Goal: Task Accomplishment & Management: Use online tool/utility

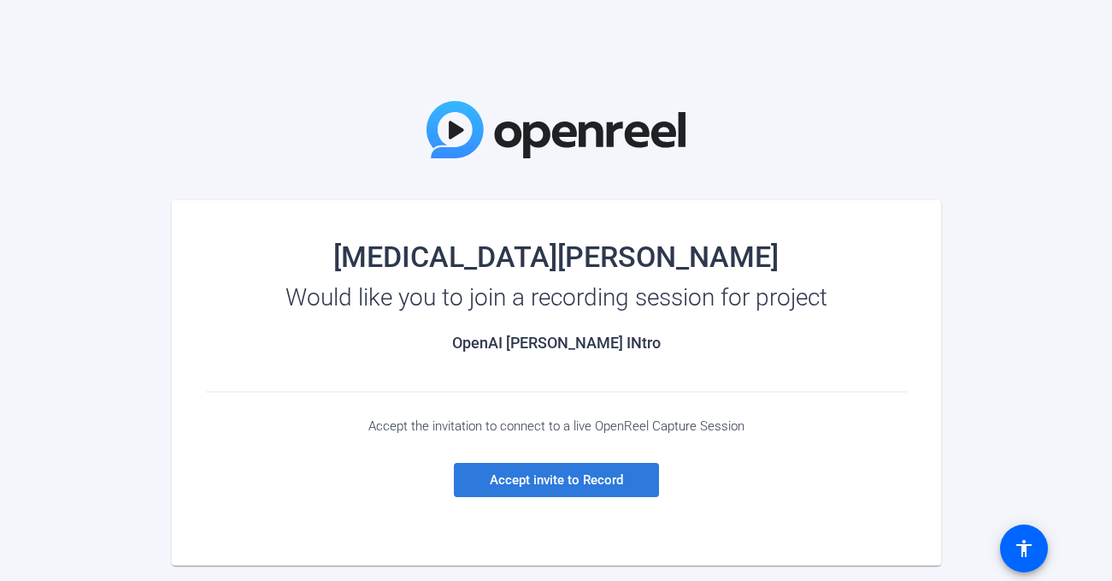
click at [604, 487] on span at bounding box center [556, 479] width 205 height 41
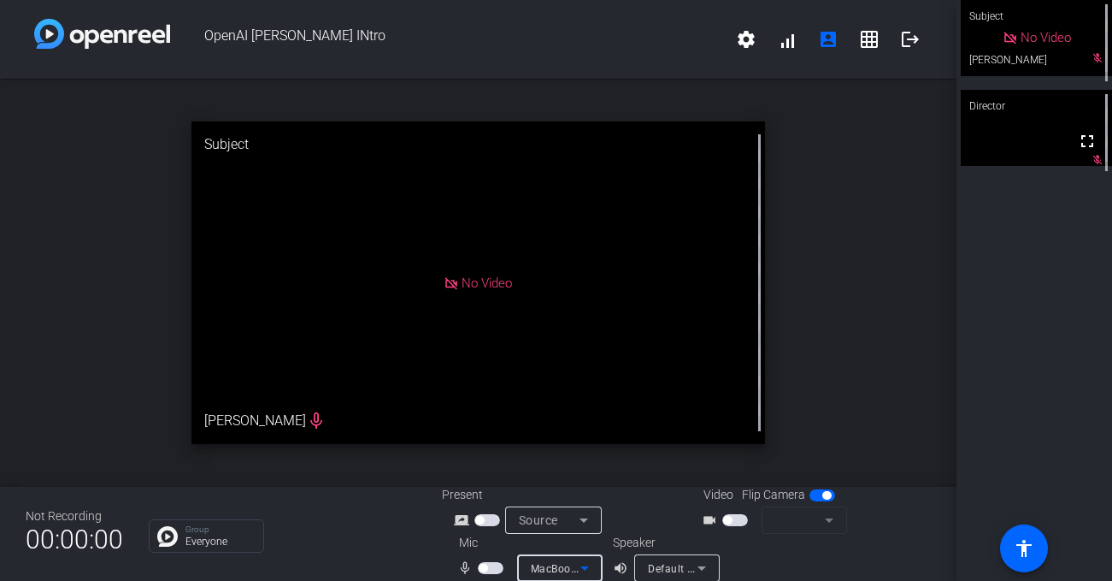
click at [543, 567] on span "MacBook Pro Microphone (Built-in)" at bounding box center [618, 568] width 174 height 14
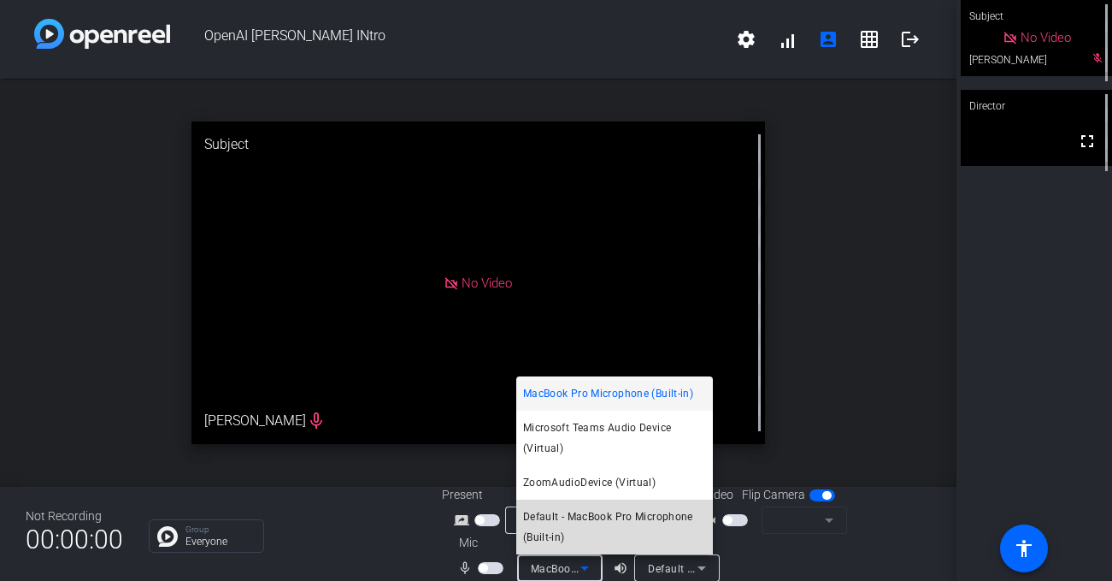
click at [599, 514] on span "Default - MacBook Pro Microphone (Built-in)" at bounding box center [614, 526] width 183 height 41
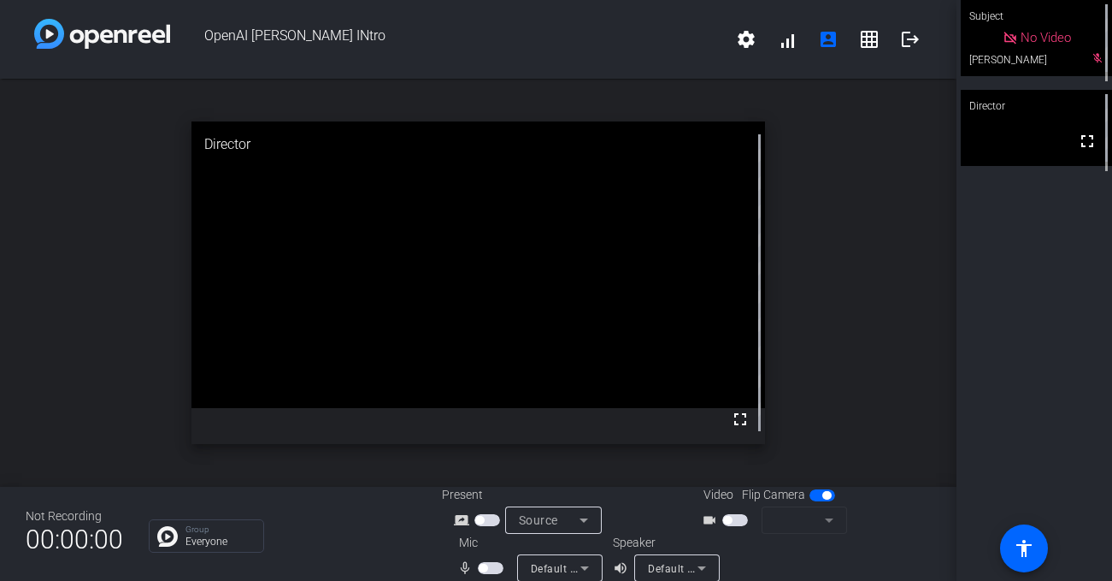
click at [497, 564] on span "button" at bounding box center [491, 568] width 26 height 12
click at [739, 519] on span "button" at bounding box center [735, 520] width 26 height 12
click at [729, 522] on span "button" at bounding box center [727, 520] width 9 height 9
click at [790, 510] on mat-form-field at bounding box center [805, 519] width 86 height 27
click at [800, 522] on mat-form-field at bounding box center [805, 519] width 86 height 27
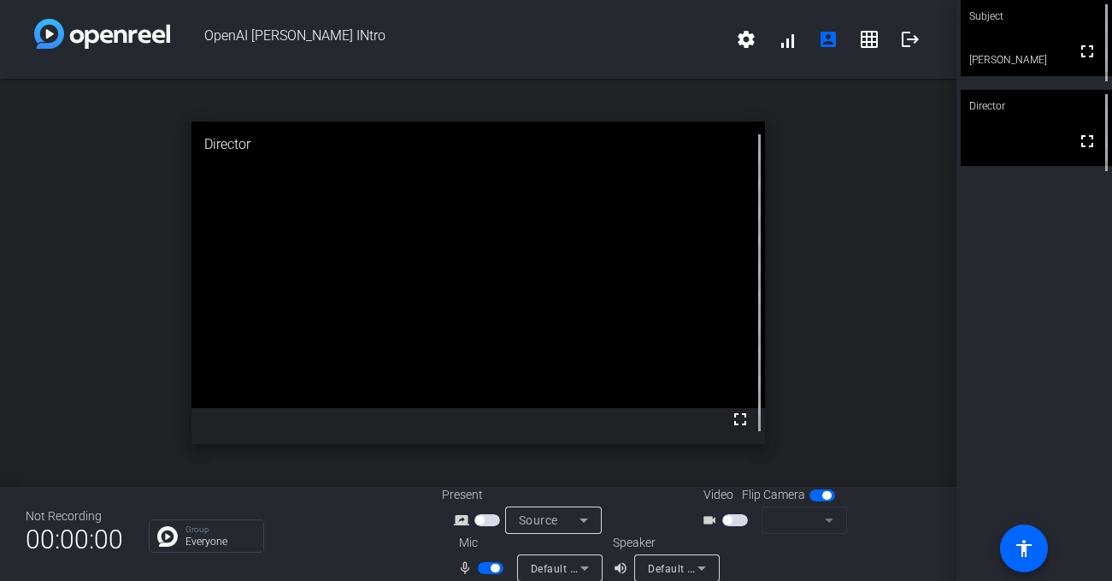
click at [829, 517] on mat-form-field at bounding box center [805, 519] width 86 height 27
click at [740, 514] on span "button" at bounding box center [735, 520] width 26 height 12
click at [737, 518] on span "button" at bounding box center [735, 520] width 26 height 12
click at [808, 518] on mat-form-field at bounding box center [805, 519] width 86 height 27
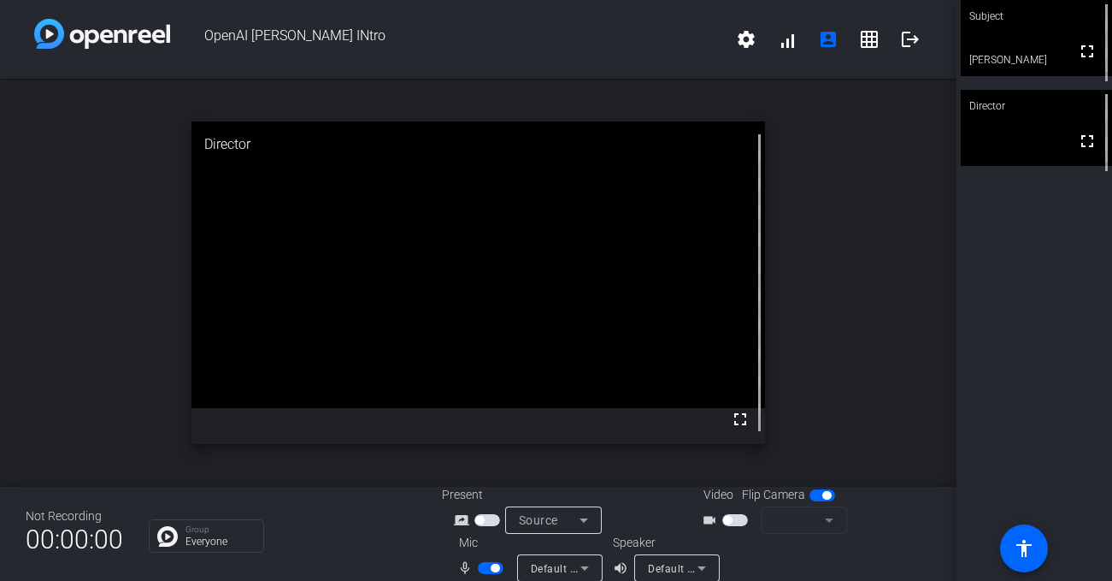
click at [835, 518] on mat-form-field at bounding box center [805, 519] width 86 height 27
click at [731, 519] on span "button" at bounding box center [727, 520] width 9 height 9
click at [817, 495] on span "button" at bounding box center [823, 495] width 26 height 12
click at [829, 526] on mat-form-field at bounding box center [805, 519] width 86 height 27
click at [725, 522] on span "button" at bounding box center [727, 520] width 9 height 9
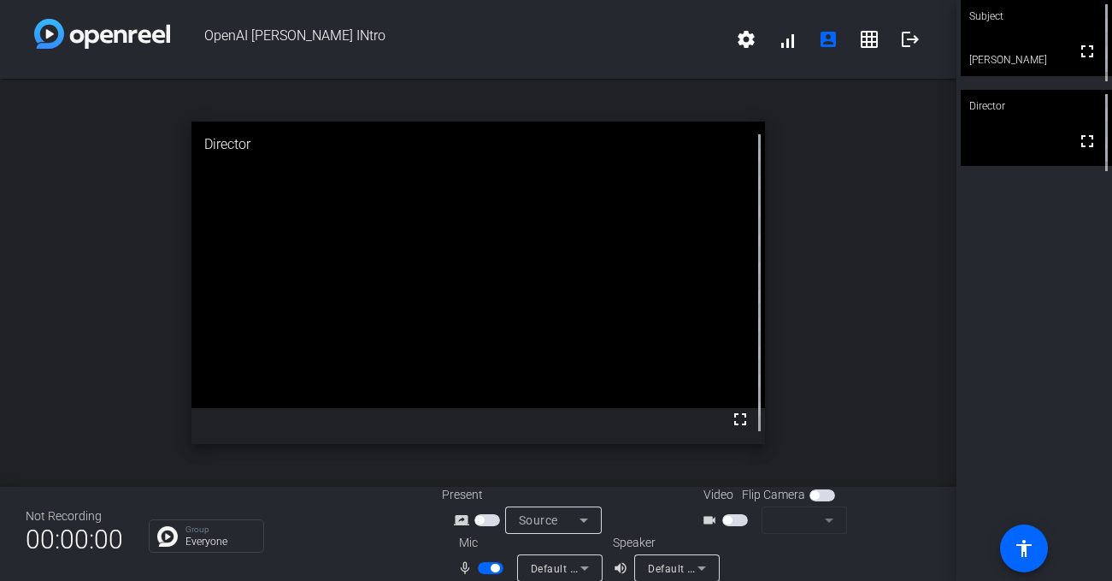
click at [731, 520] on span "button" at bounding box center [727, 520] width 9 height 9
click at [731, 519] on span "button" at bounding box center [727, 520] width 9 height 9
click at [796, 539] on div at bounding box center [805, 543] width 86 height 19
click at [809, 537] on div at bounding box center [805, 543] width 86 height 19
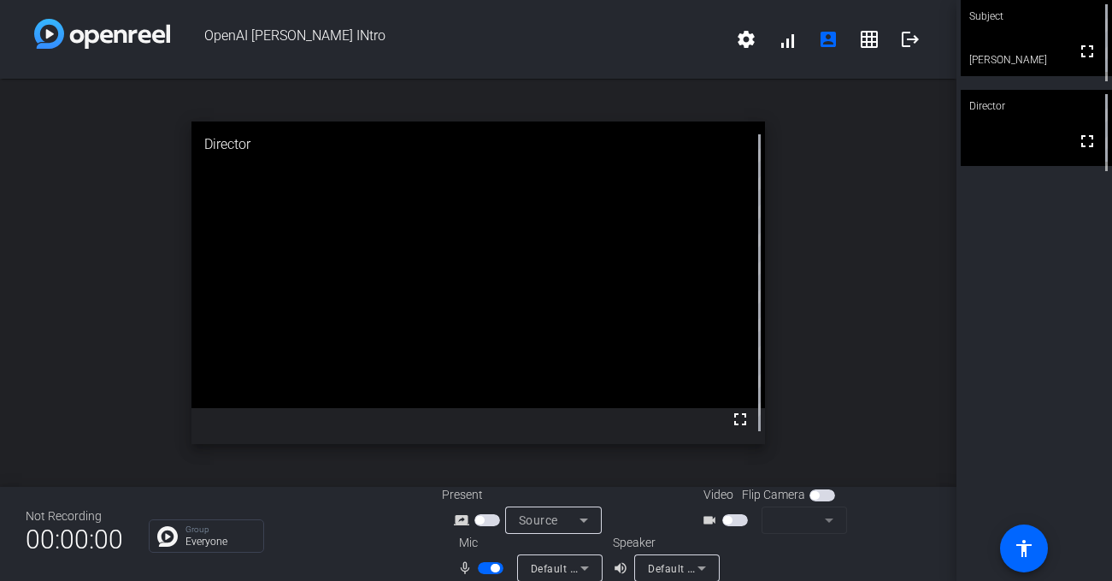
click at [734, 520] on span "button" at bounding box center [735, 520] width 26 height 12
click at [743, 518] on span "button" at bounding box center [735, 520] width 26 height 12
click at [808, 518] on mat-form-field at bounding box center [805, 519] width 86 height 27
click at [829, 524] on mat-form-field at bounding box center [805, 519] width 86 height 27
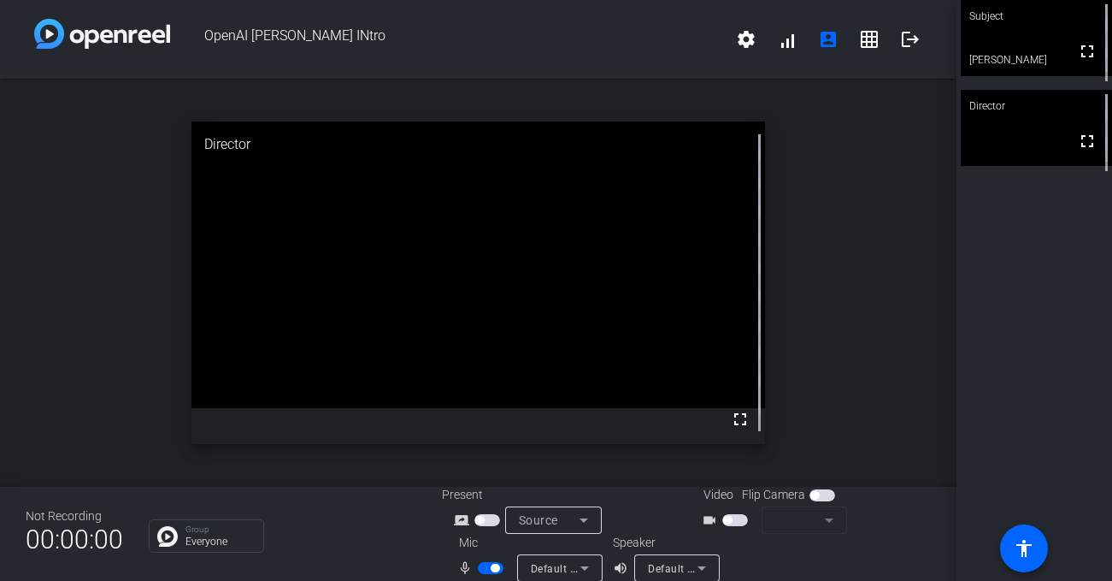
click at [732, 525] on span "button" at bounding box center [735, 520] width 26 height 12
click at [735, 519] on span "button" at bounding box center [735, 520] width 26 height 12
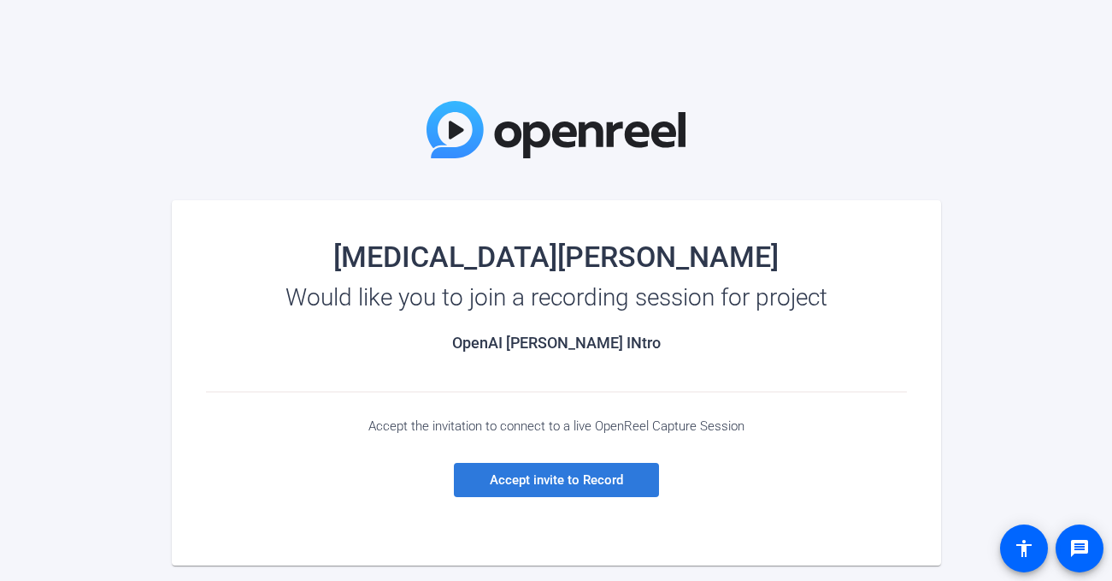
click at [604, 492] on span at bounding box center [556, 479] width 205 height 41
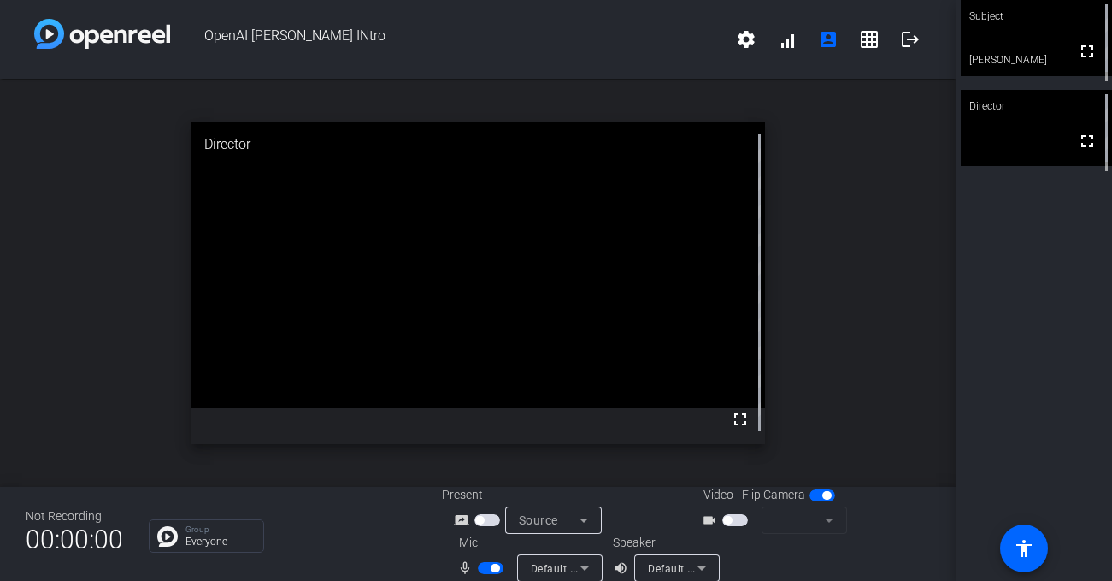
click at [740, 520] on span "button" at bounding box center [735, 520] width 26 height 12
click at [740, 521] on span "button" at bounding box center [735, 520] width 26 height 12
click at [814, 512] on mat-form-field at bounding box center [805, 519] width 86 height 27
click at [826, 522] on mat-form-field at bounding box center [805, 519] width 86 height 27
click at [822, 489] on span "button" at bounding box center [823, 495] width 26 height 12
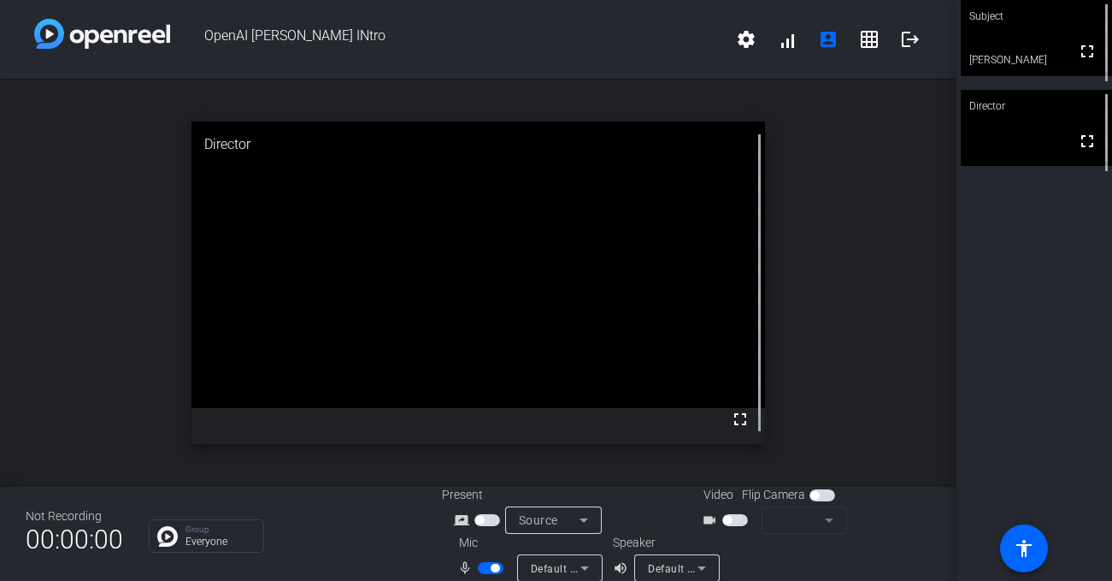
click at [822, 494] on span "button" at bounding box center [823, 495] width 26 height 12
click at [829, 517] on mat-form-field at bounding box center [805, 519] width 86 height 27
click at [825, 519] on mat-form-field at bounding box center [805, 519] width 86 height 27
click at [818, 522] on mat-form-field at bounding box center [805, 519] width 86 height 27
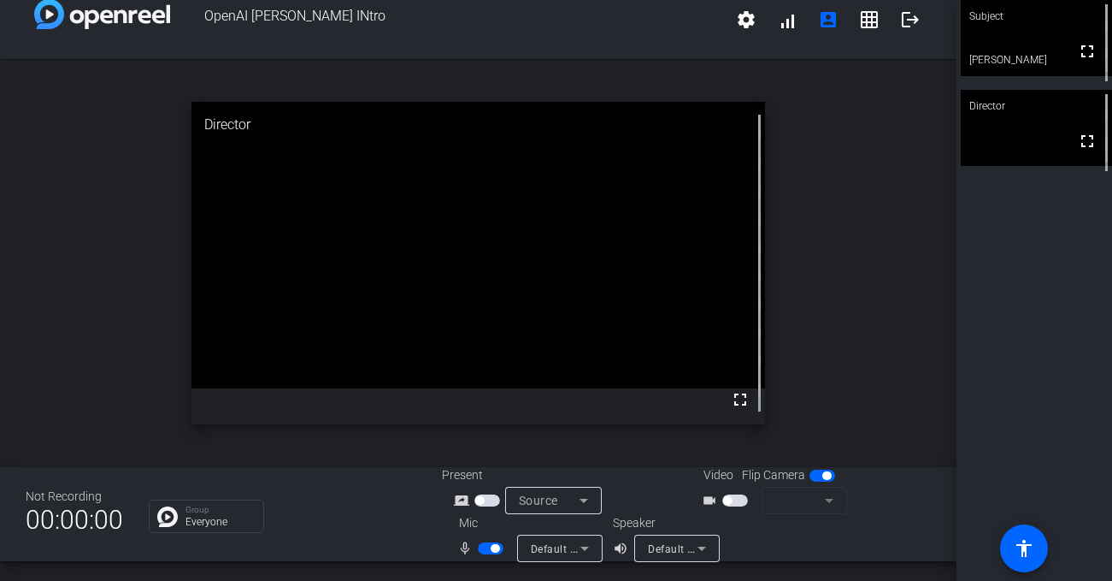
click at [893, 291] on div "open_in_new Director fullscreen" at bounding box center [478, 263] width 957 height 408
click at [728, 499] on span "button" at bounding box center [727, 500] width 9 height 9
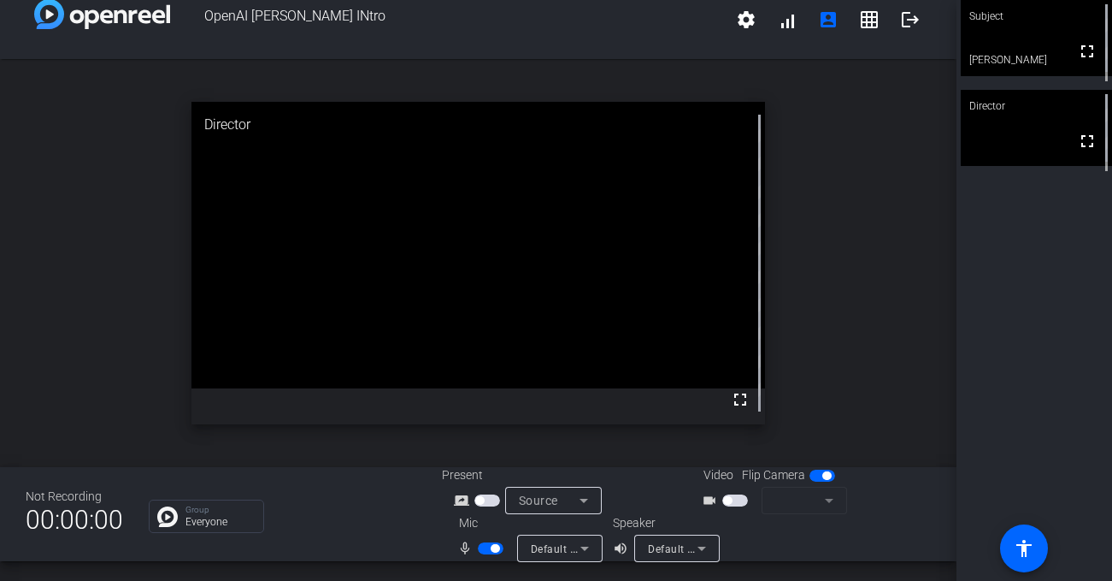
click at [728, 499] on span "button" at bounding box center [727, 500] width 9 height 9
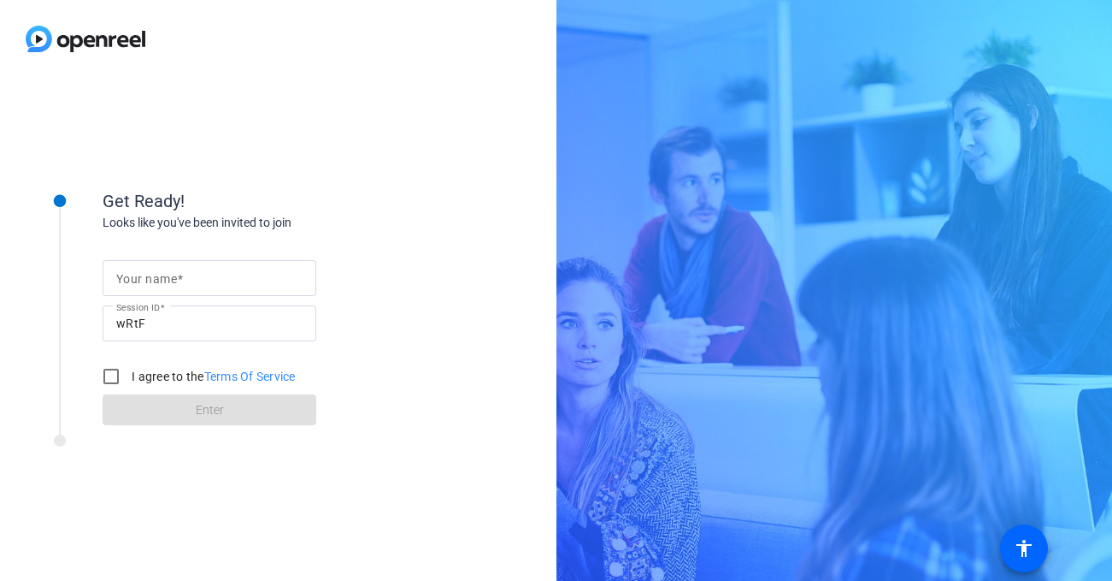
click at [162, 273] on mat-label "Your name" at bounding box center [146, 279] width 61 height 14
click at [162, 273] on input "Your name" at bounding box center [209, 278] width 186 height 21
click at [111, 379] on input "I agree to the Terms Of Service" at bounding box center [111, 376] width 34 height 34
checkbox input "true"
click at [154, 281] on mat-label "Your name" at bounding box center [146, 279] width 61 height 14
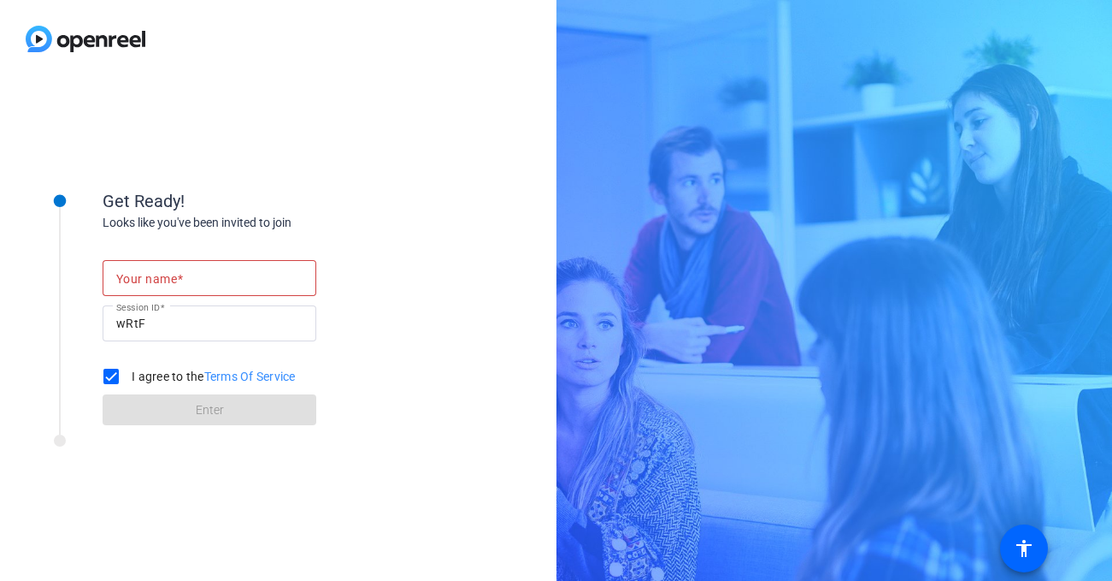
click at [154, 281] on input "Your name" at bounding box center [209, 278] width 186 height 21
click at [158, 268] on input "Your name" at bounding box center [209, 278] width 186 height 21
type input "[PERSON_NAME]"
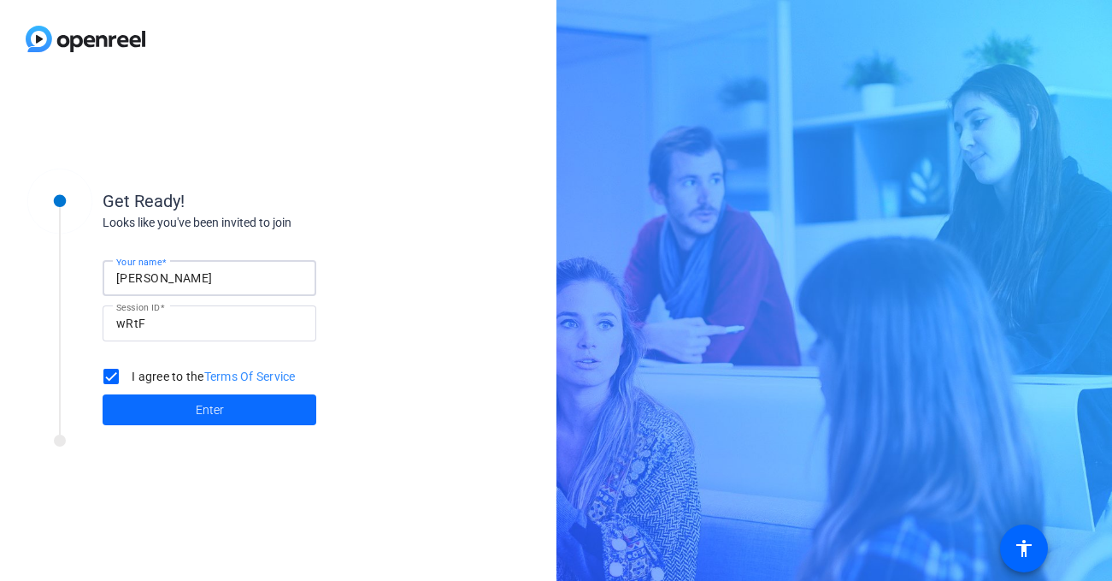
click at [145, 409] on span at bounding box center [210, 409] width 214 height 41
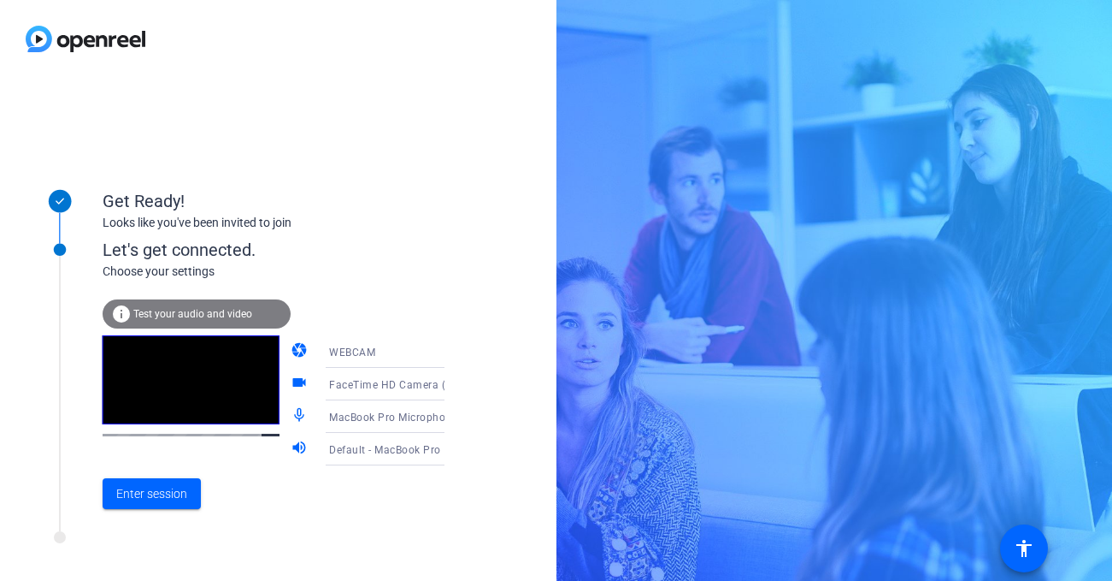
click at [352, 383] on span "FaceTime HD Camera (1C1C:B782)" at bounding box center [417, 384] width 176 height 14
click at [530, 281] on div at bounding box center [556, 290] width 1112 height 581
click at [151, 489] on span "Enter session" at bounding box center [151, 494] width 71 height 18
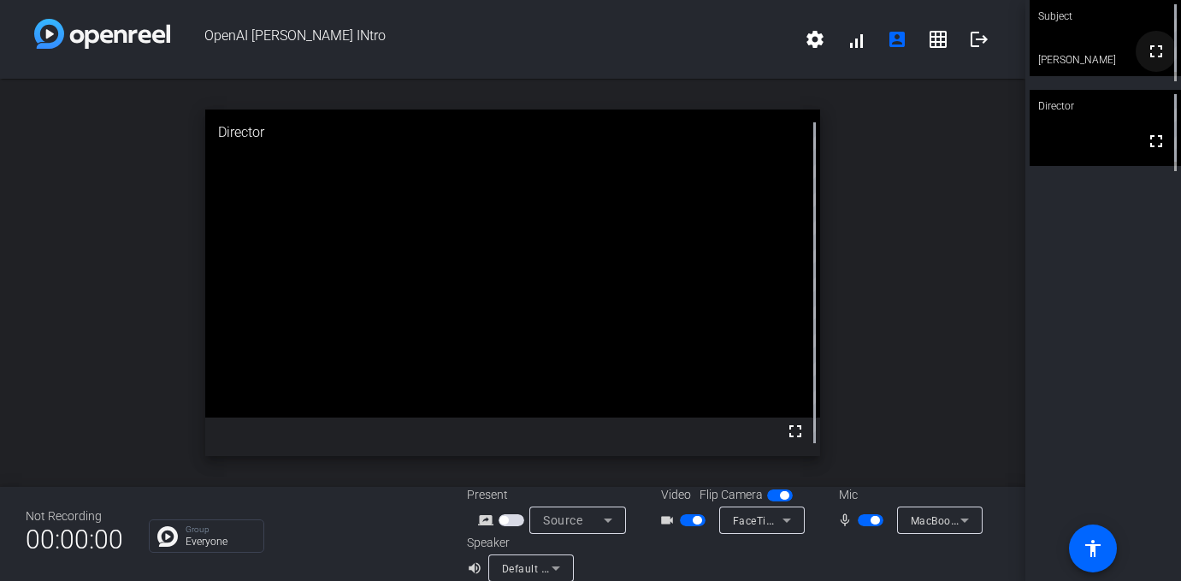
click at [1112, 62] on mat-icon "fullscreen" at bounding box center [1156, 51] width 21 height 21
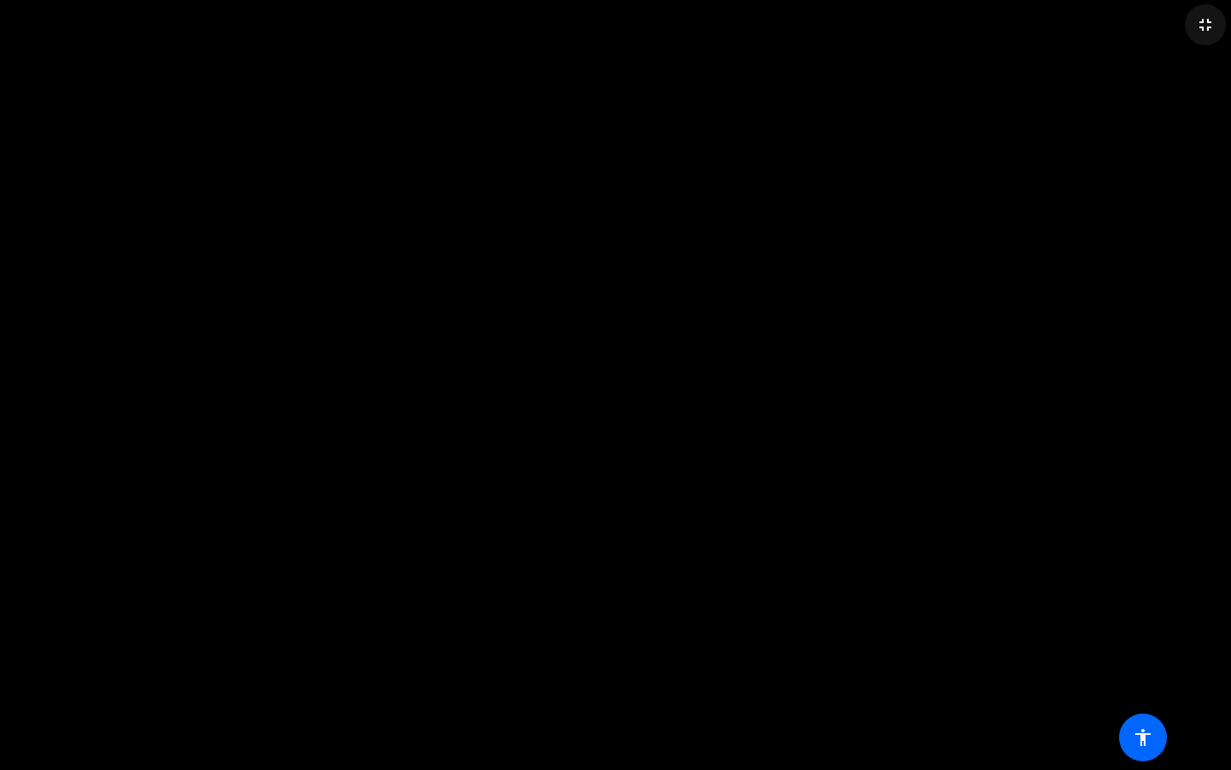
click at [1112, 22] on mat-icon "fullscreen_exit" at bounding box center [1205, 25] width 21 height 21
